Goal: Information Seeking & Learning: Check status

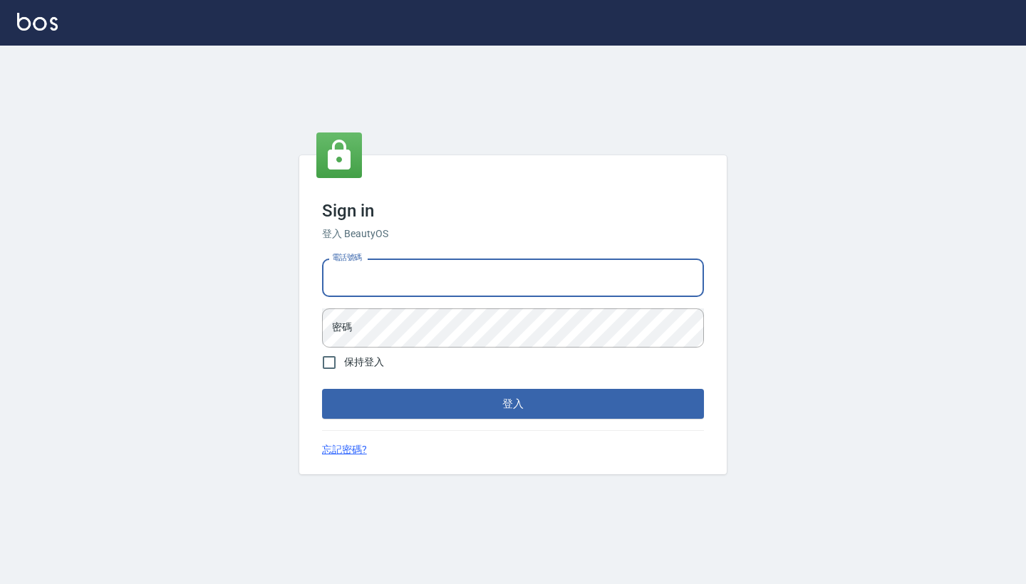
type input "0958513317"
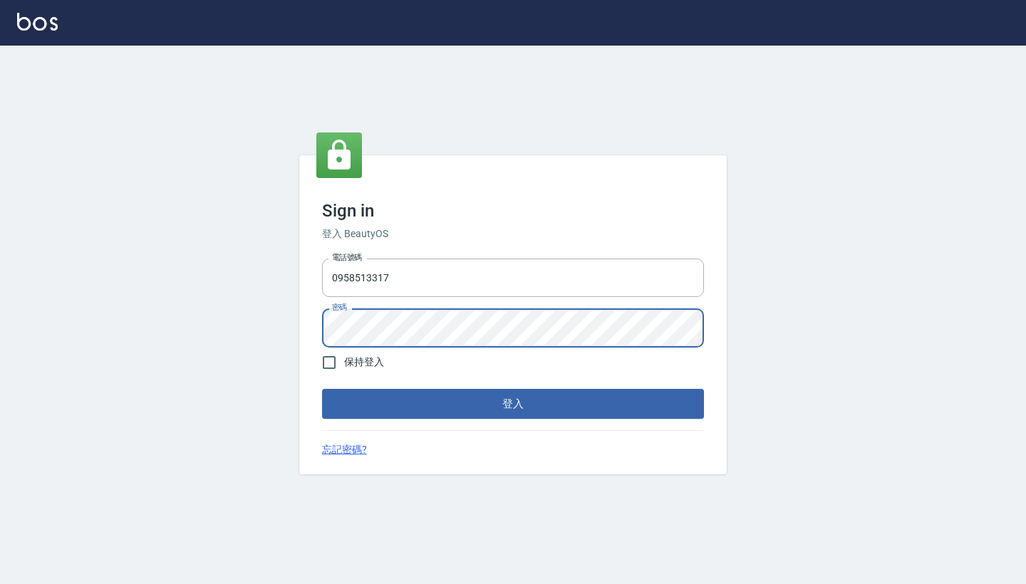
click at [513, 403] on button "登入" at bounding box center [513, 404] width 382 height 30
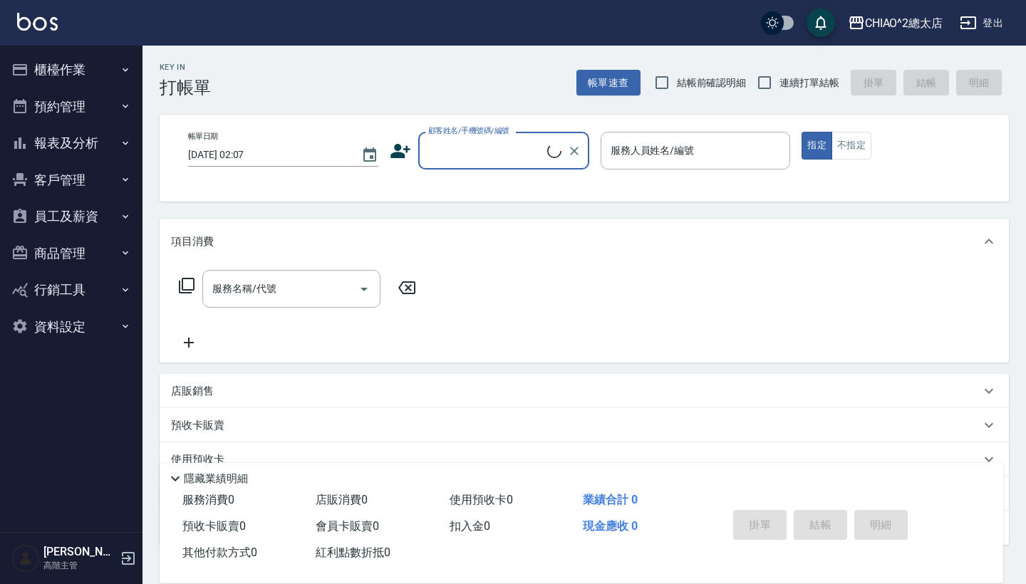
click at [75, 76] on button "櫃檯作業" at bounding box center [71, 69] width 131 height 37
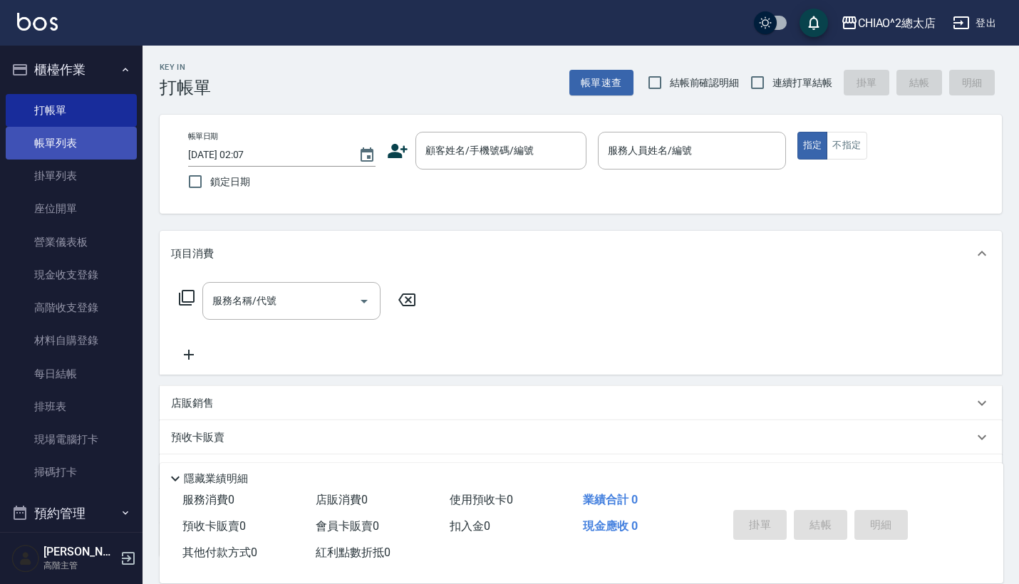
click at [53, 148] on link "帳單列表" at bounding box center [71, 143] width 131 height 33
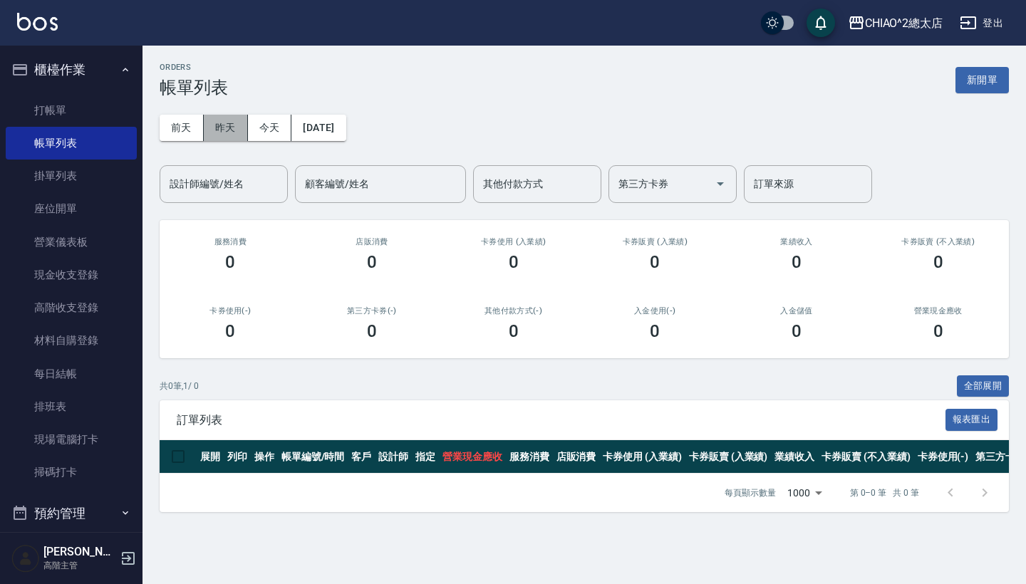
click at [235, 133] on button "昨天" at bounding box center [226, 128] width 44 height 26
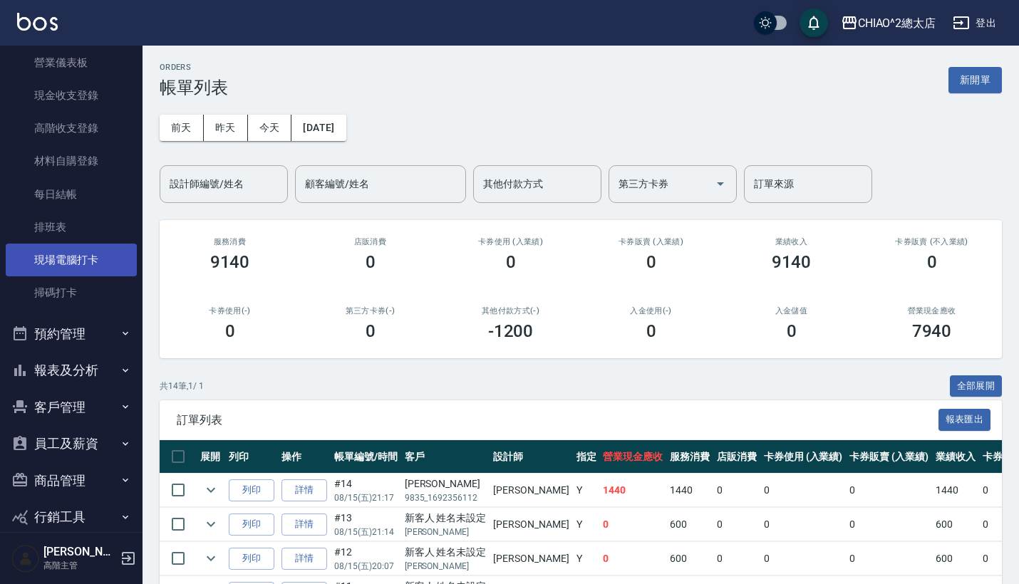
scroll to position [177, 0]
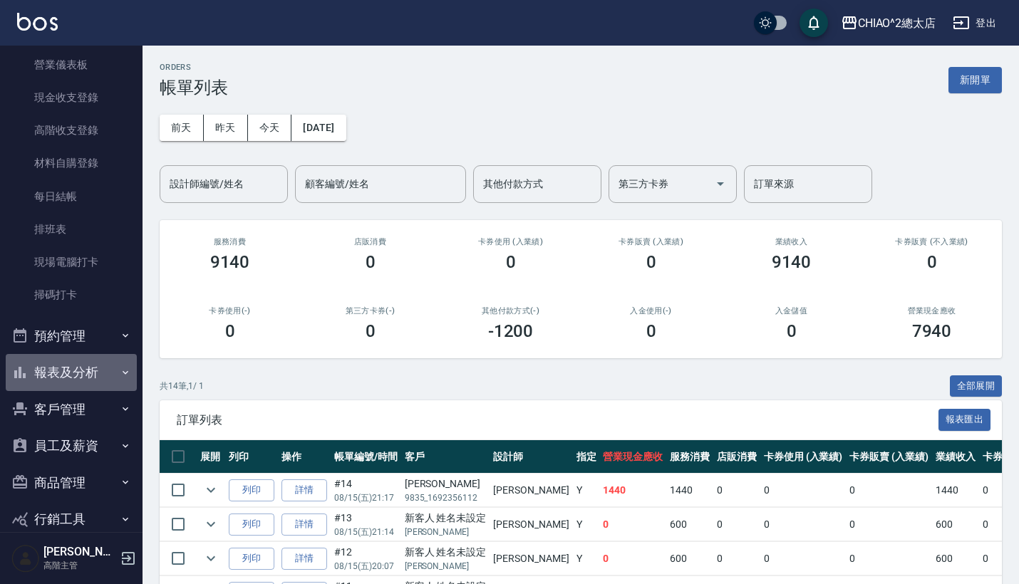
click at [91, 376] on button "報表及分析" at bounding box center [71, 372] width 131 height 37
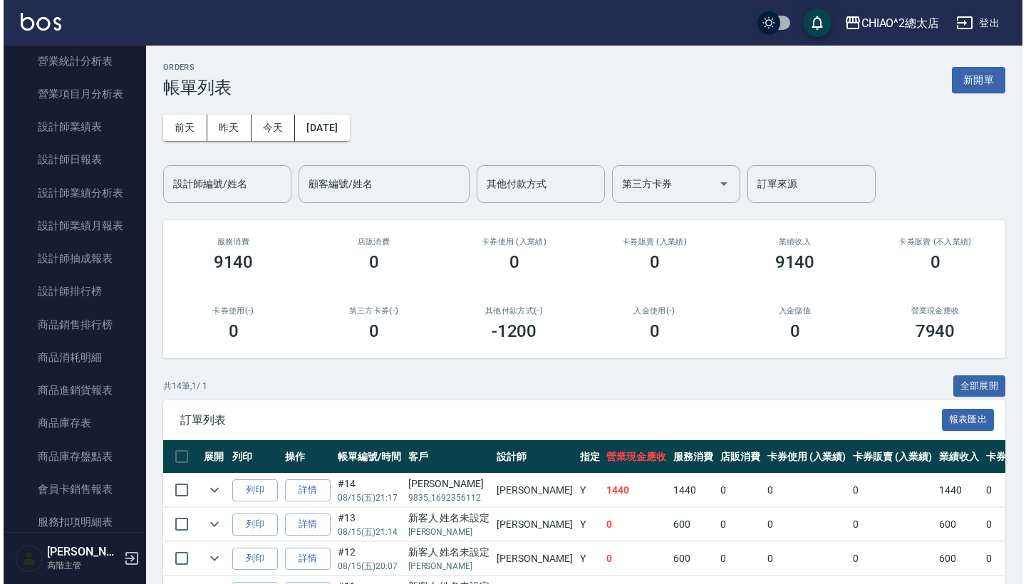
scroll to position [898, 0]
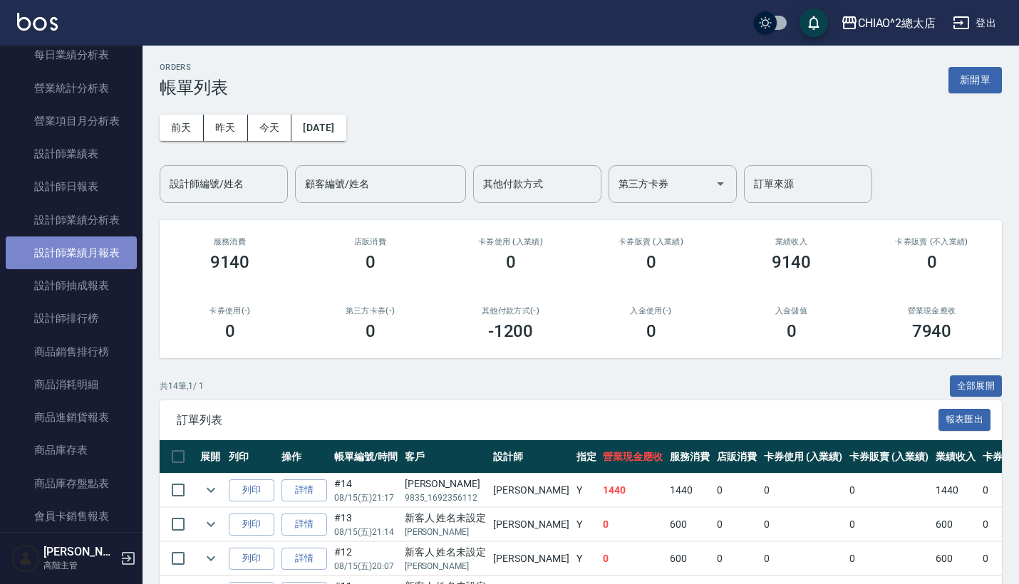
click at [88, 243] on link "設計師業績月報表" at bounding box center [71, 253] width 131 height 33
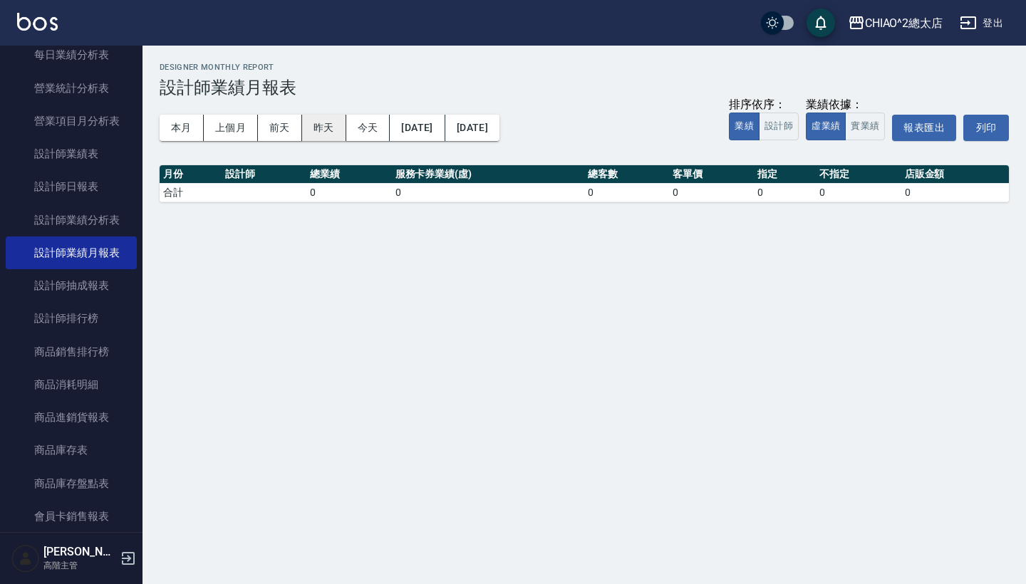
click at [316, 130] on button "昨天" at bounding box center [324, 128] width 44 height 26
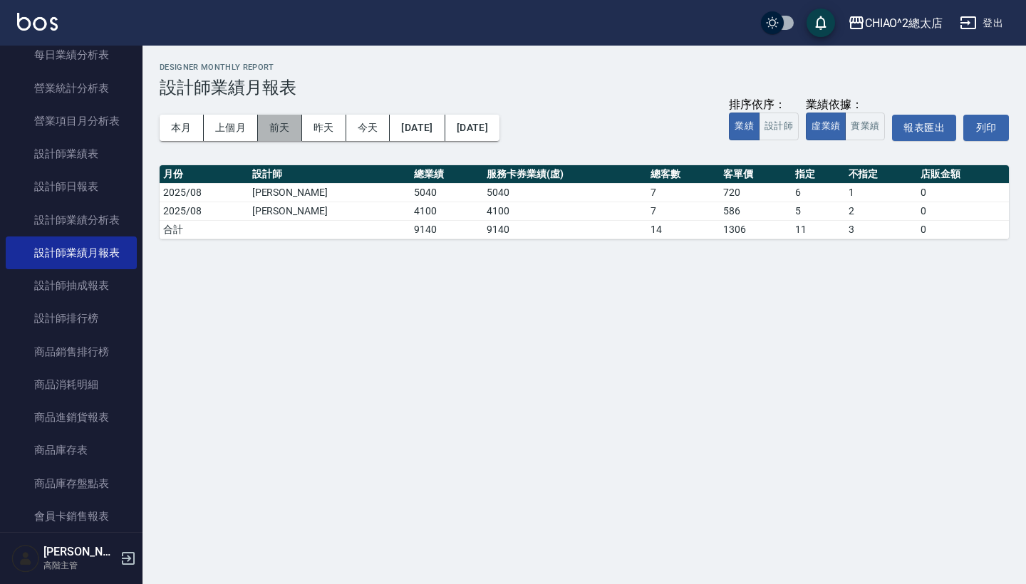
click at [293, 127] on button "前天" at bounding box center [280, 128] width 44 height 26
click at [190, 137] on button "本月" at bounding box center [182, 128] width 44 height 26
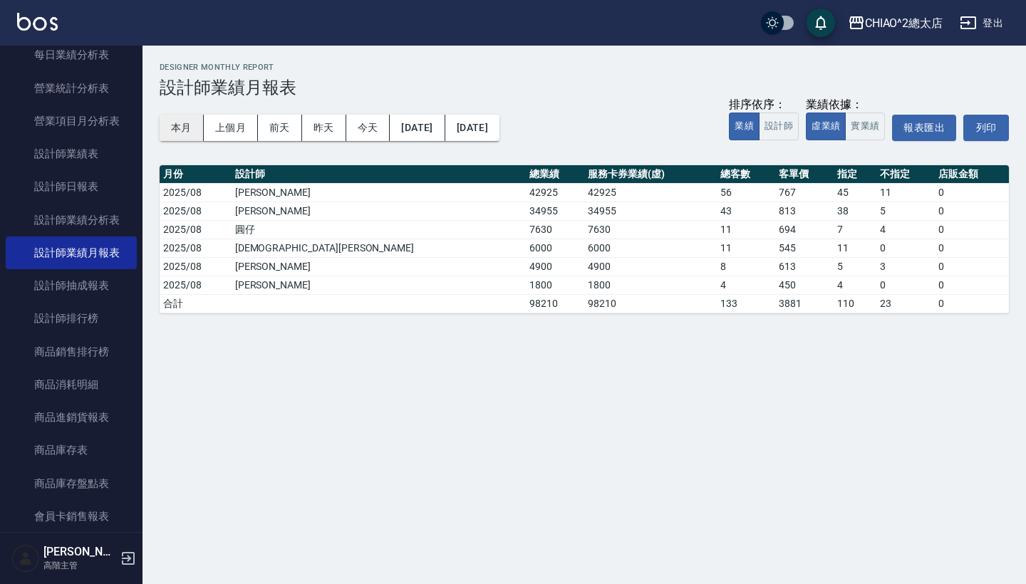
click at [174, 128] on button "本月" at bounding box center [182, 128] width 44 height 26
